Goal: Find specific page/section: Find specific page/section

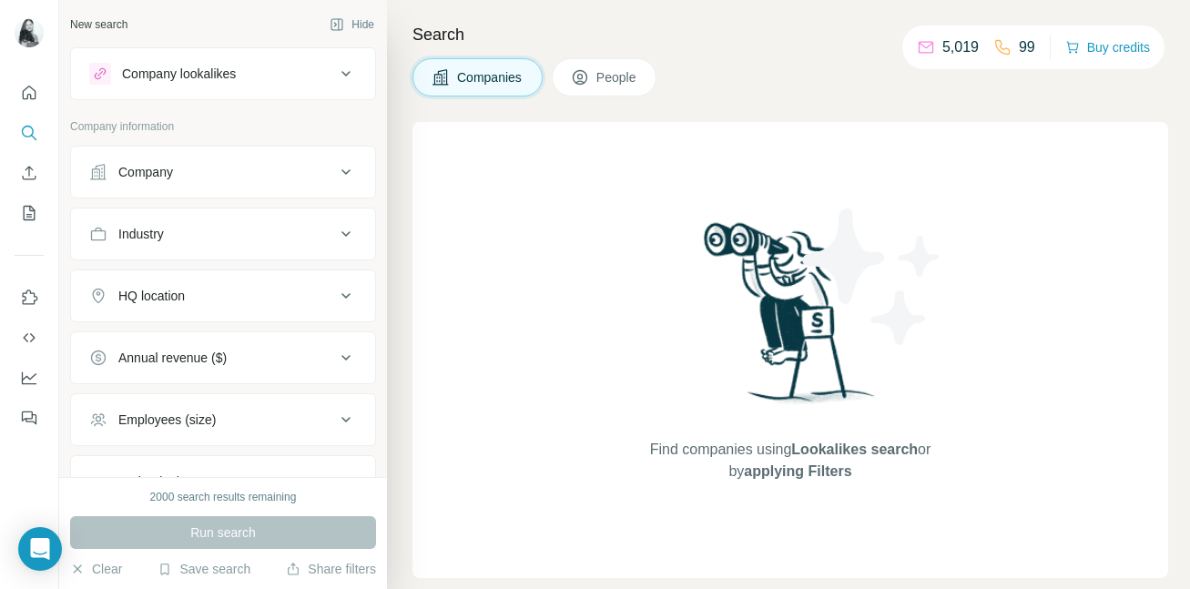
click at [337, 177] on icon at bounding box center [346, 172] width 22 height 22
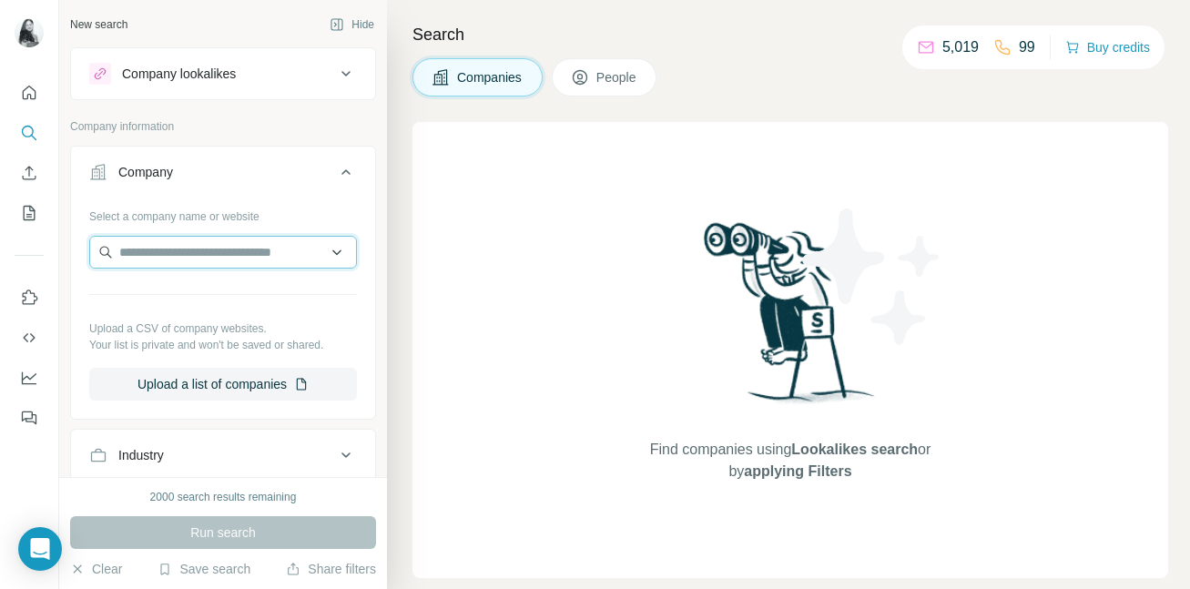
click at [228, 247] on input "text" at bounding box center [223, 252] width 268 height 33
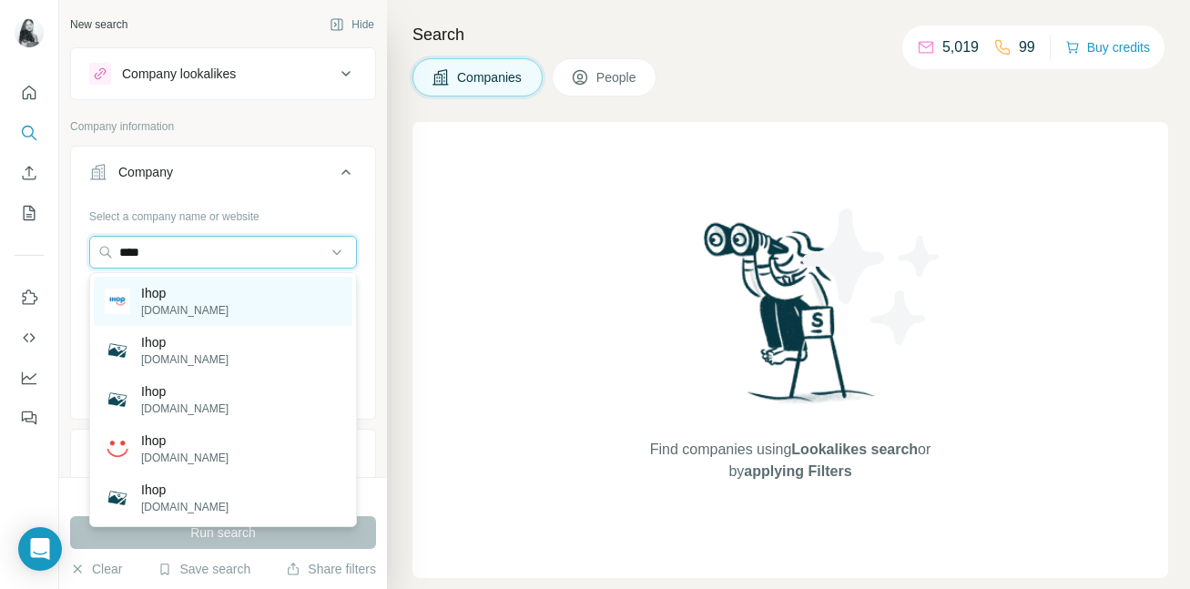
type input "****"
click at [217, 305] on div "Ihop [DOMAIN_NAME]" at bounding box center [223, 301] width 259 height 49
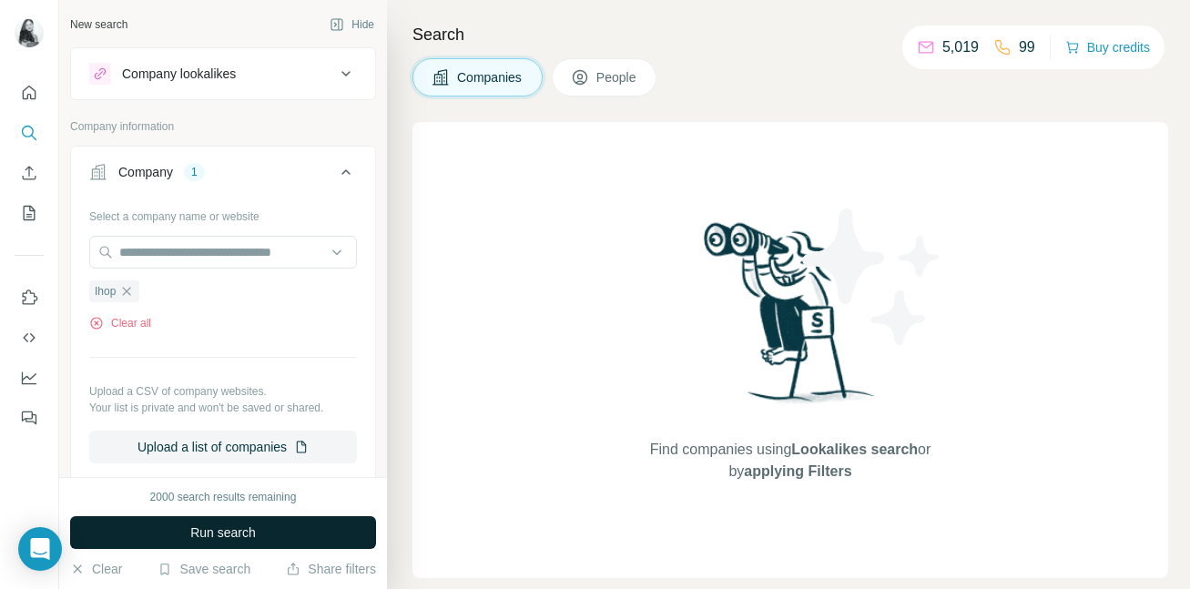
click at [237, 527] on span "Run search" at bounding box center [223, 533] width 66 height 18
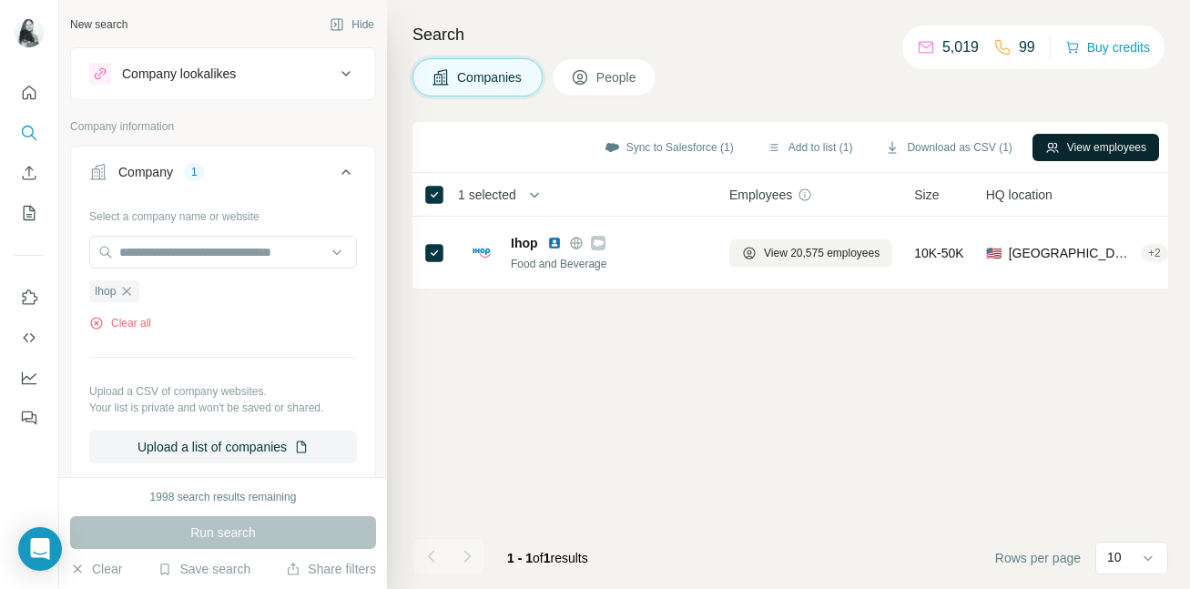
click at [1094, 152] on button "View employees" at bounding box center [1096, 147] width 127 height 27
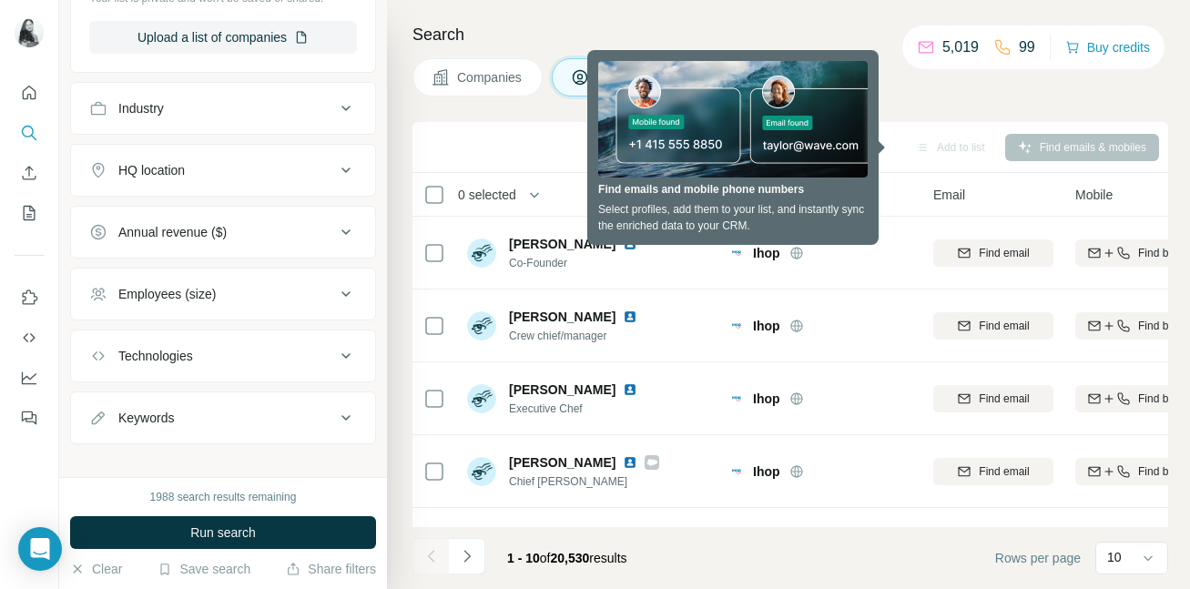
scroll to position [712, 0]
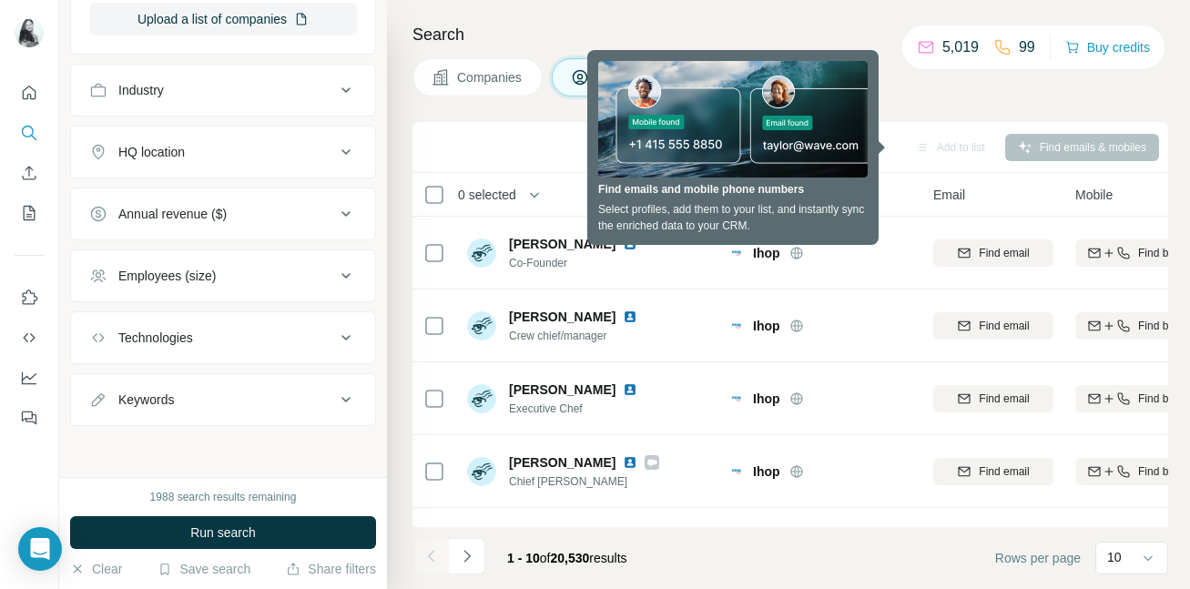
click at [263, 272] on div "Employees (size)" at bounding box center [212, 276] width 246 height 18
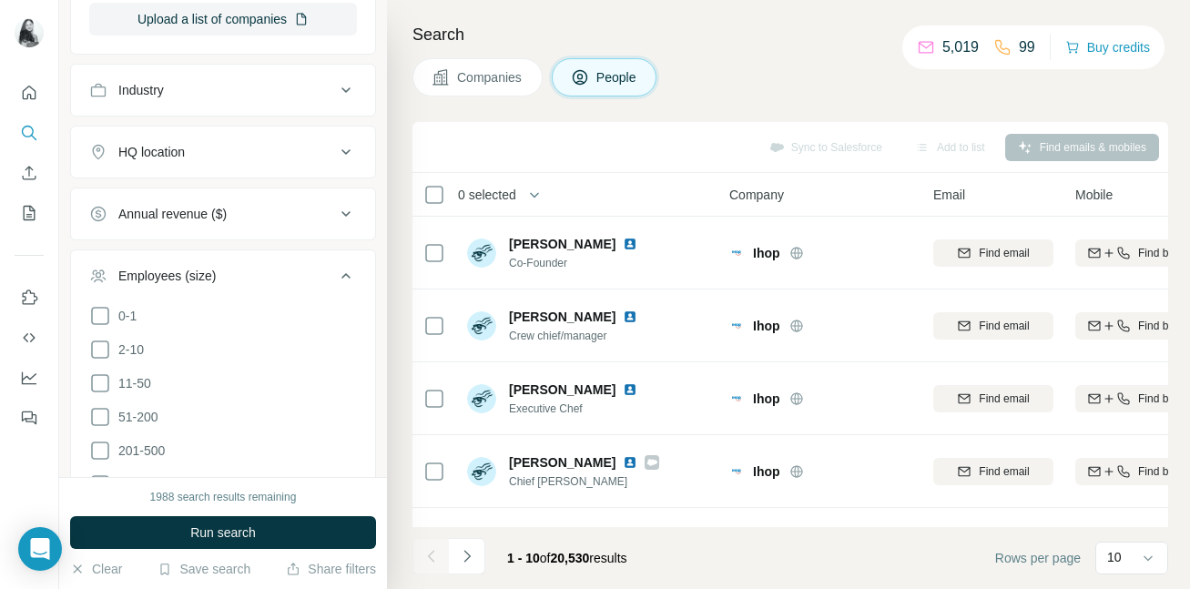
click at [263, 272] on div "Employees (size)" at bounding box center [212, 276] width 246 height 18
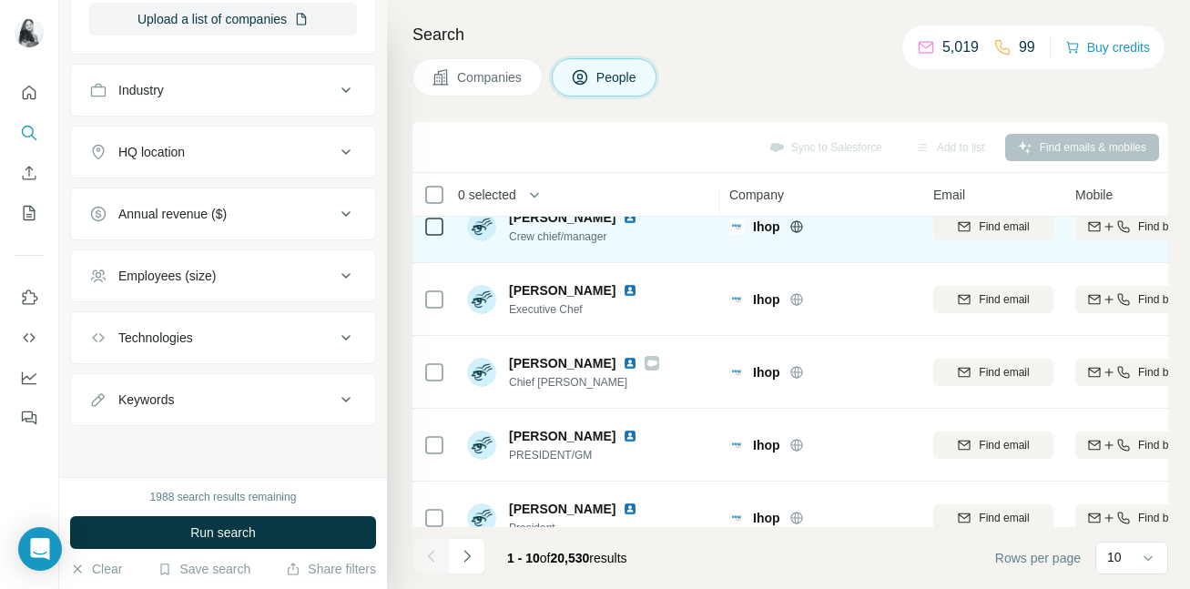
scroll to position [418, 0]
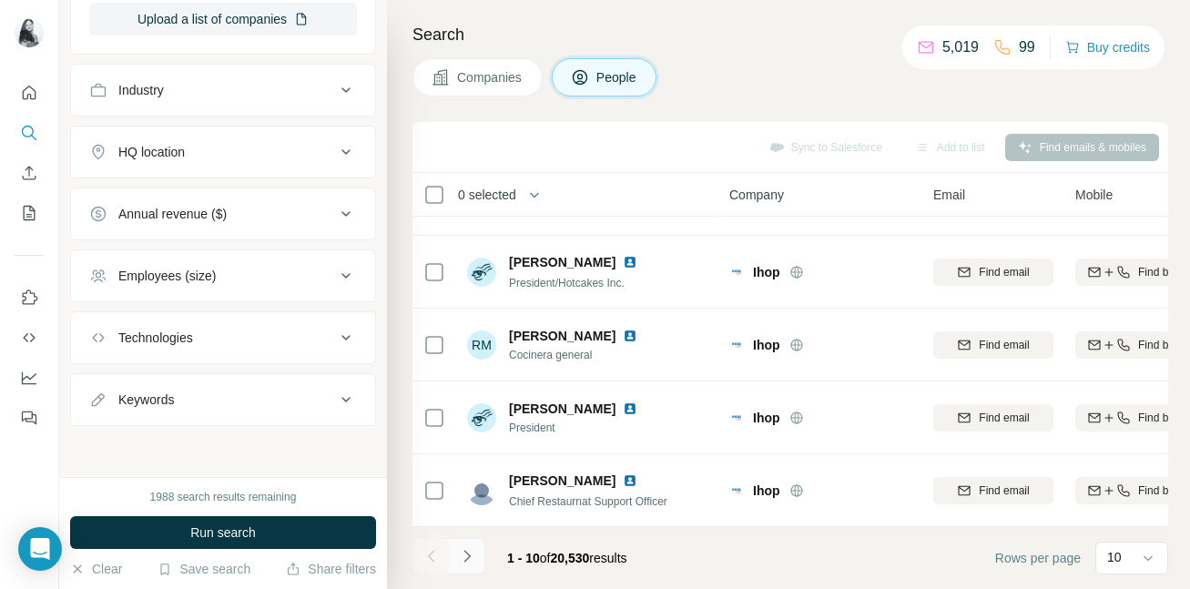
click at [470, 555] on icon "Navigate to next page" at bounding box center [467, 556] width 18 height 18
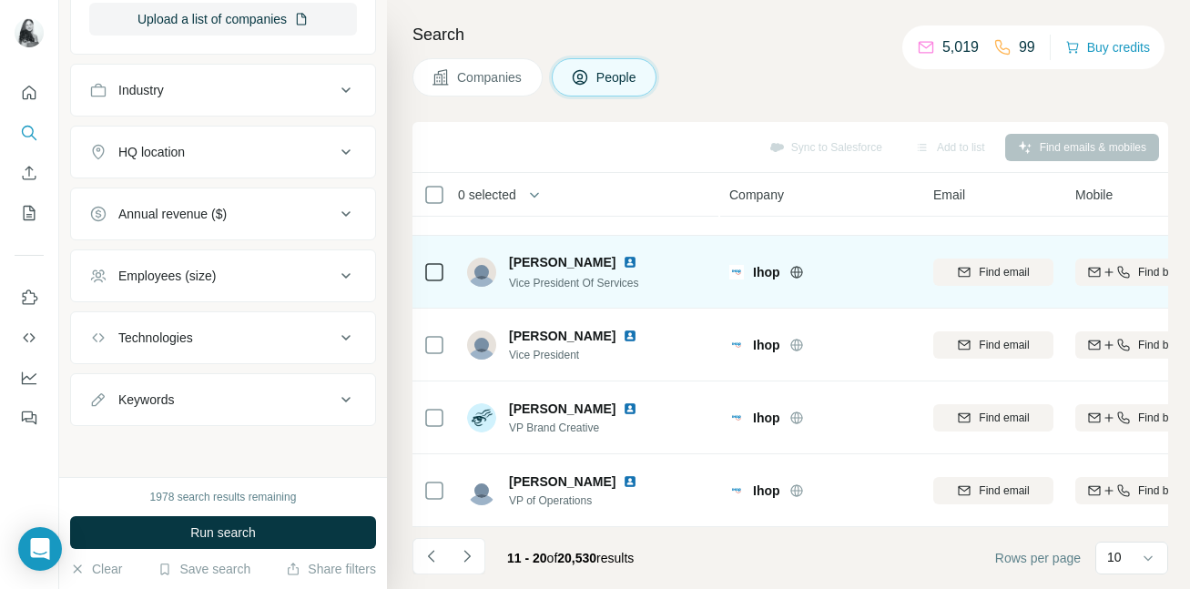
scroll to position [0, 0]
